Goal: Task Accomplishment & Management: Manage account settings

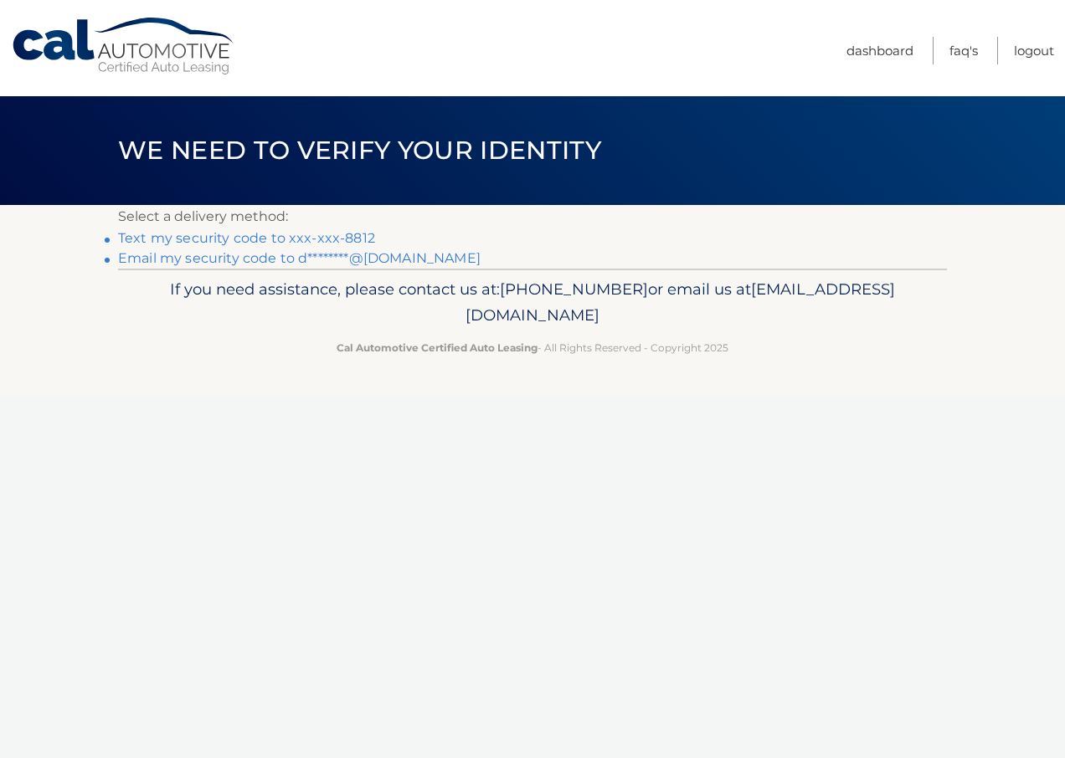
click at [265, 237] on link "Text my security code to xxx-xxx-8812" at bounding box center [246, 238] width 257 height 16
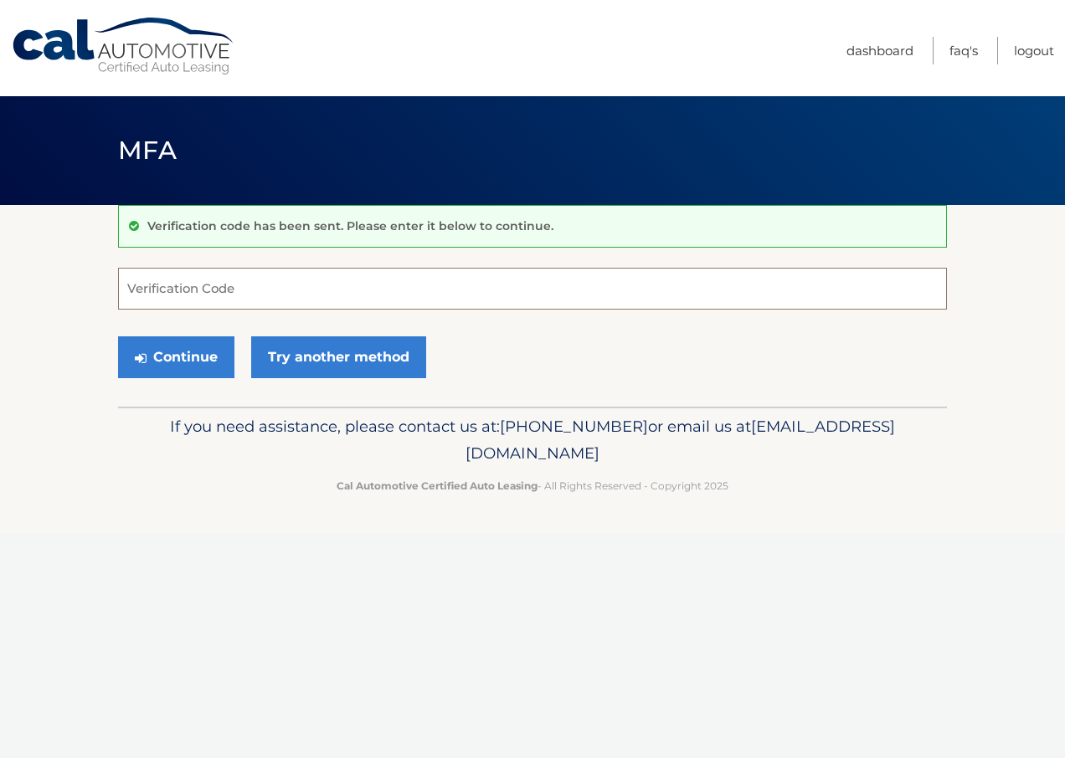
click at [208, 302] on input "Verification Code" at bounding box center [532, 289] width 829 height 42
type input "412615"
click at [118, 337] on button "Continue" at bounding box center [176, 358] width 116 height 42
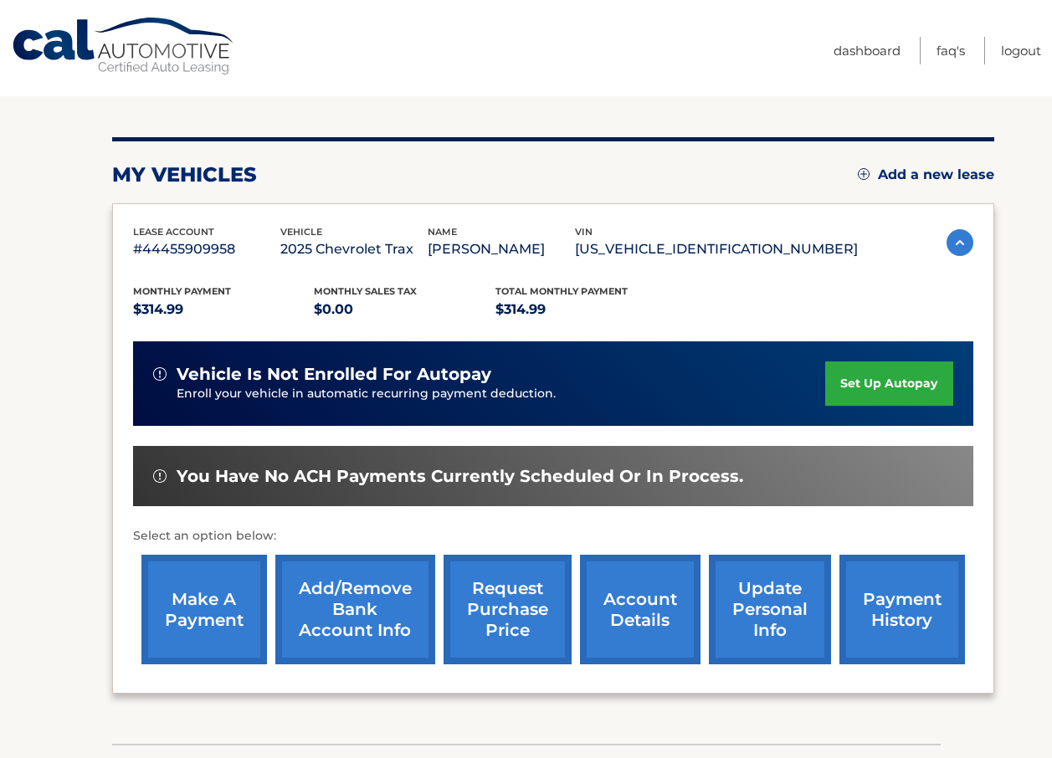
scroll to position [167, 0]
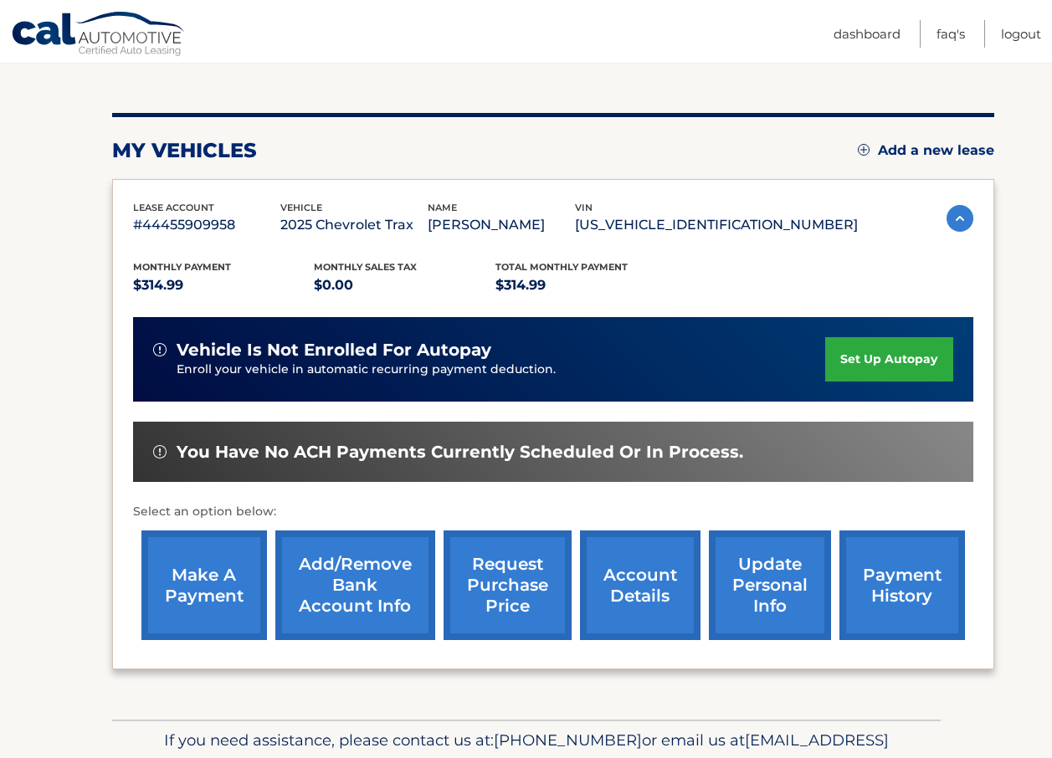
click at [213, 604] on link "make a payment" at bounding box center [204, 586] width 126 height 110
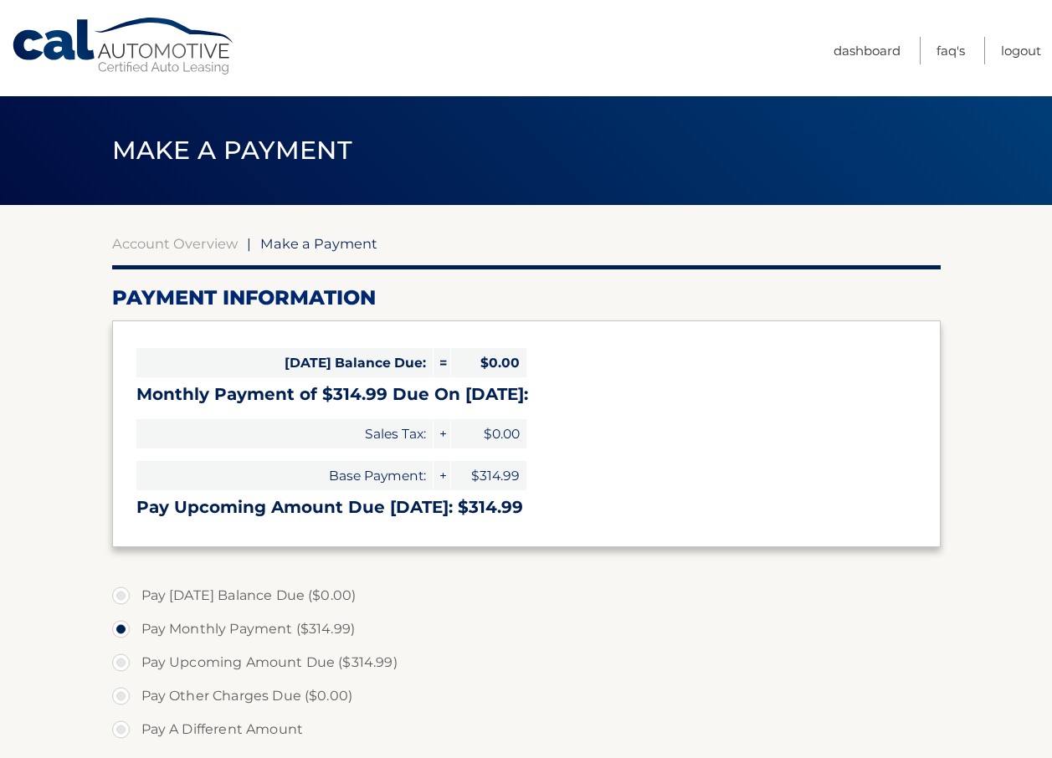
select select "MTViOGY4YmItZGJkNS00MzMxLThlZDEtOGFhNDQ5ZjVmNDRi"
click at [302, 243] on span "Make a Payment" at bounding box center [318, 243] width 117 height 17
click at [836, 44] on link "Dashboard" at bounding box center [867, 51] width 67 height 28
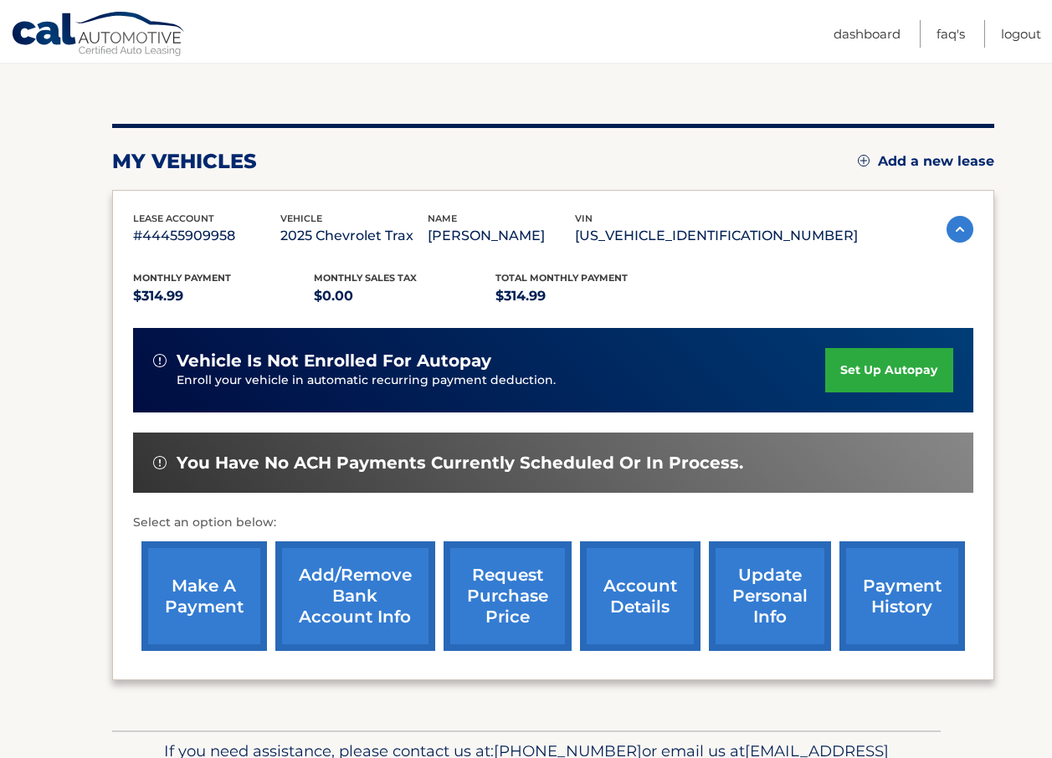
scroll to position [167, 0]
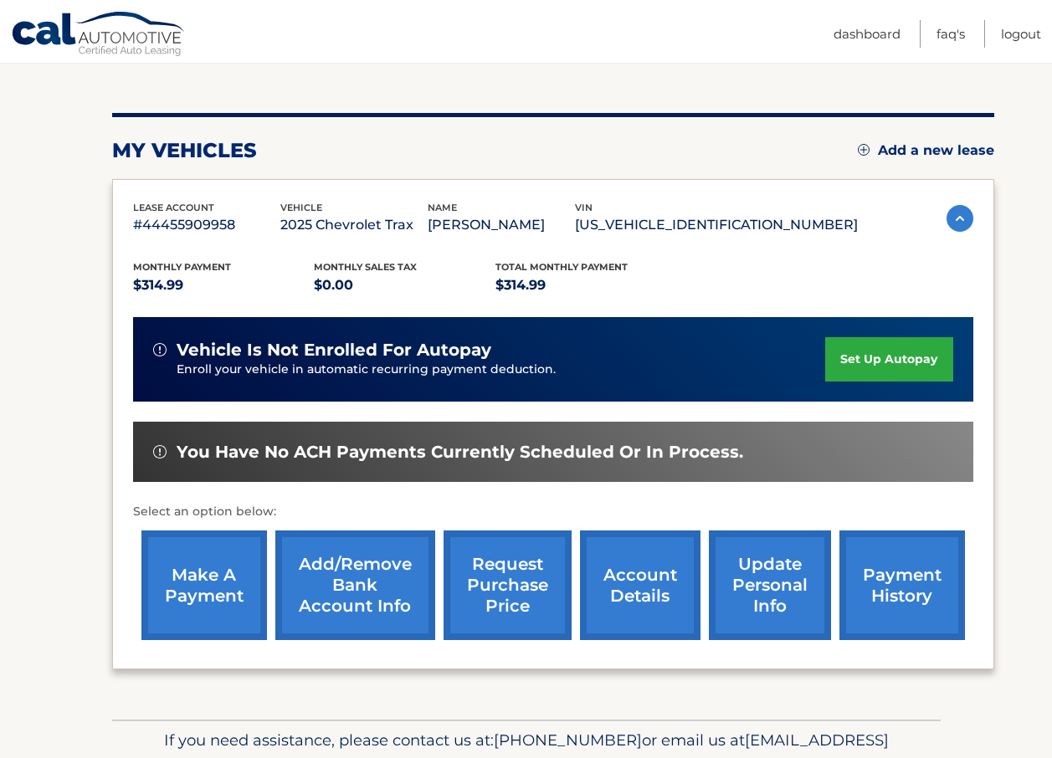
click at [881, 562] on link "payment history" at bounding box center [903, 586] width 126 height 110
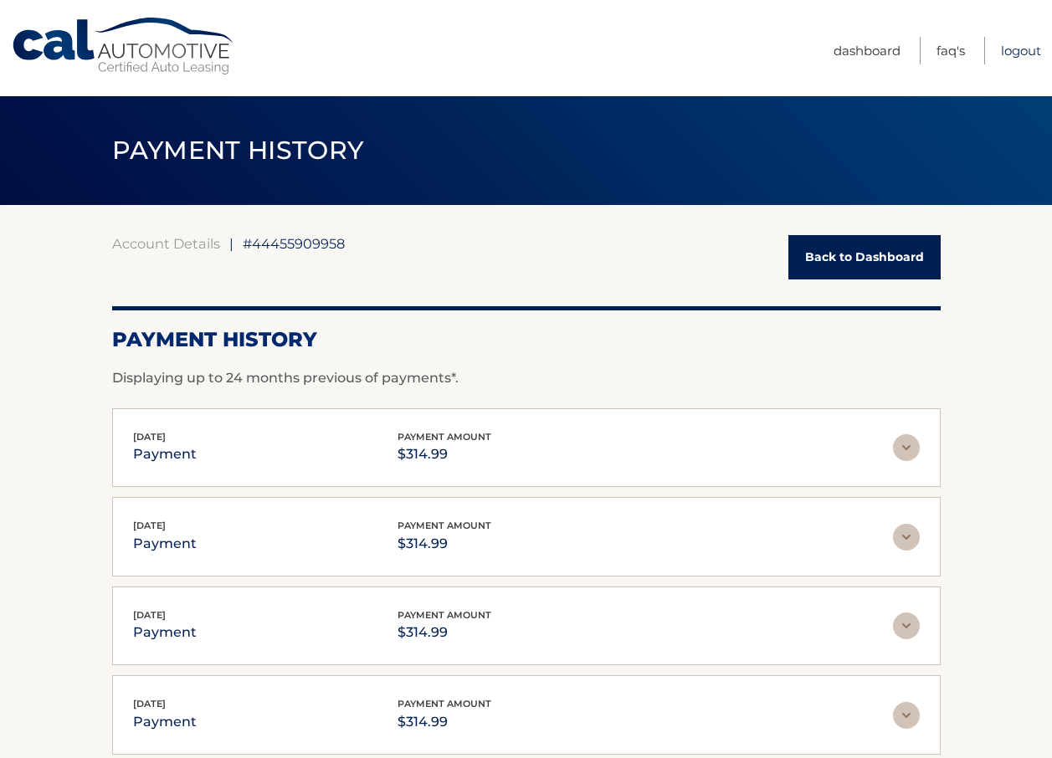
click at [1017, 52] on link "Logout" at bounding box center [1021, 51] width 40 height 28
